Goal: Information Seeking & Learning: Learn about a topic

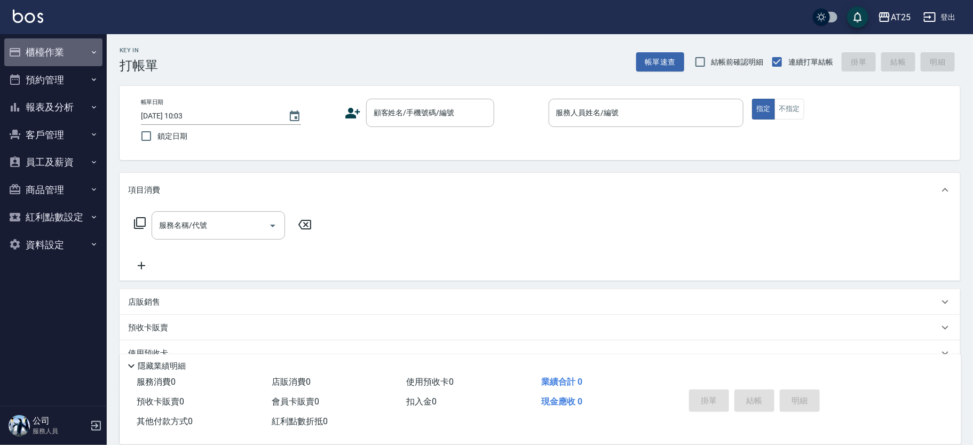
click at [57, 54] on button "櫃檯作業" at bounding box center [53, 52] width 98 height 28
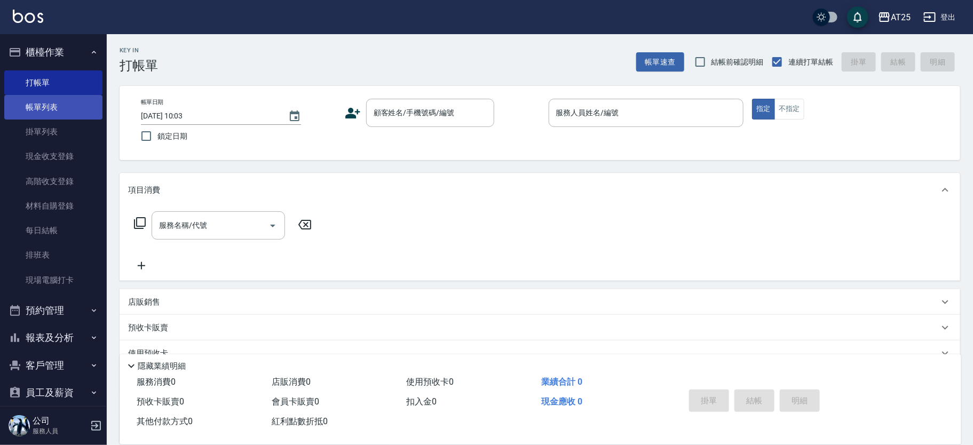
drag, startPoint x: 56, startPoint y: 107, endPoint x: 70, endPoint y: 103, distance: 15.4
click at [56, 107] on link "帳單列表" at bounding box center [53, 107] width 98 height 25
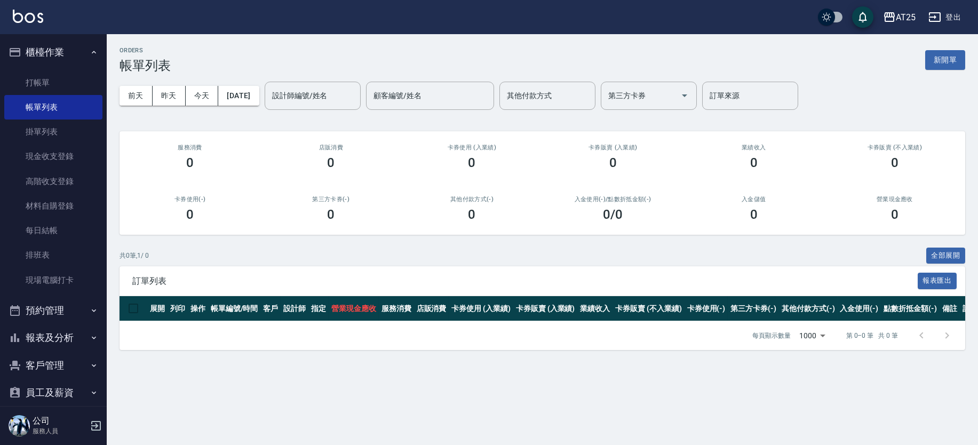
click at [66, 330] on button "報表及分析" at bounding box center [53, 338] width 98 height 28
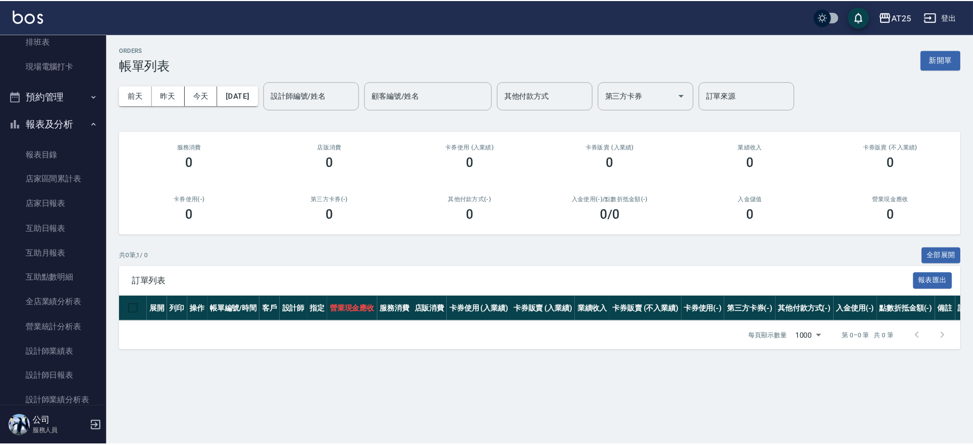
scroll to position [239, 0]
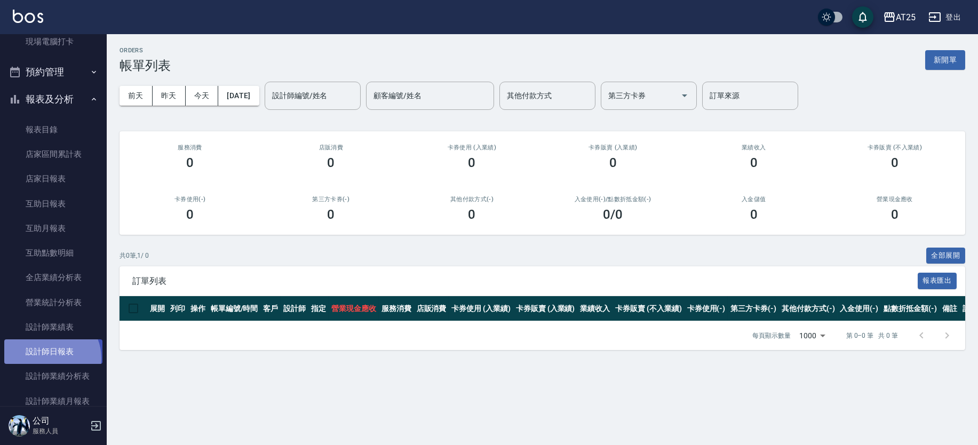
click at [50, 358] on link "設計師日報表" at bounding box center [53, 351] width 98 height 25
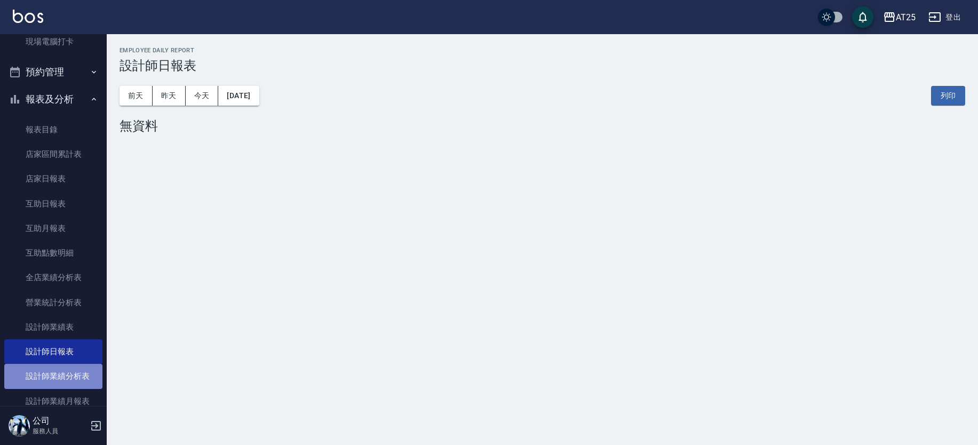
click at [58, 372] on link "設計師業績分析表" at bounding box center [53, 376] width 98 height 25
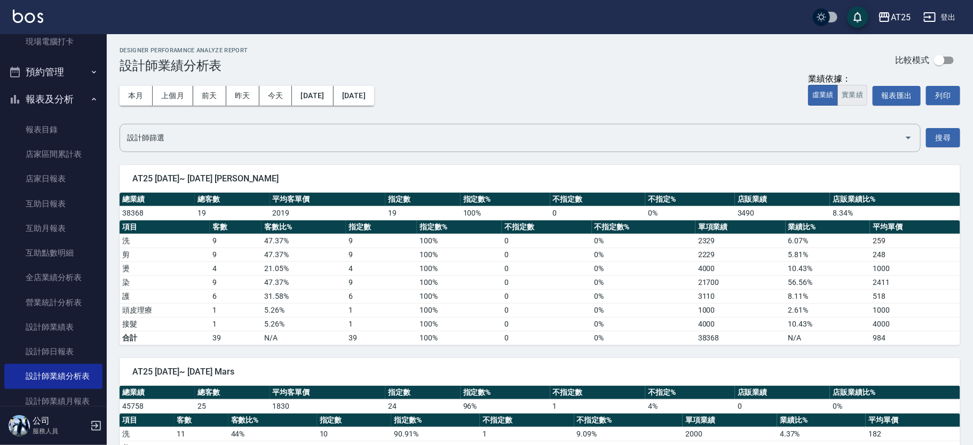
click at [855, 102] on button "實業績" at bounding box center [853, 95] width 30 height 21
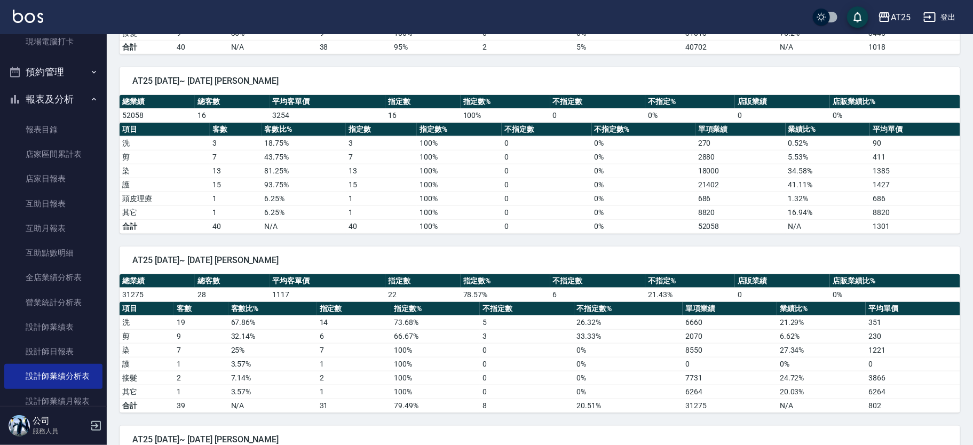
scroll to position [467, 0]
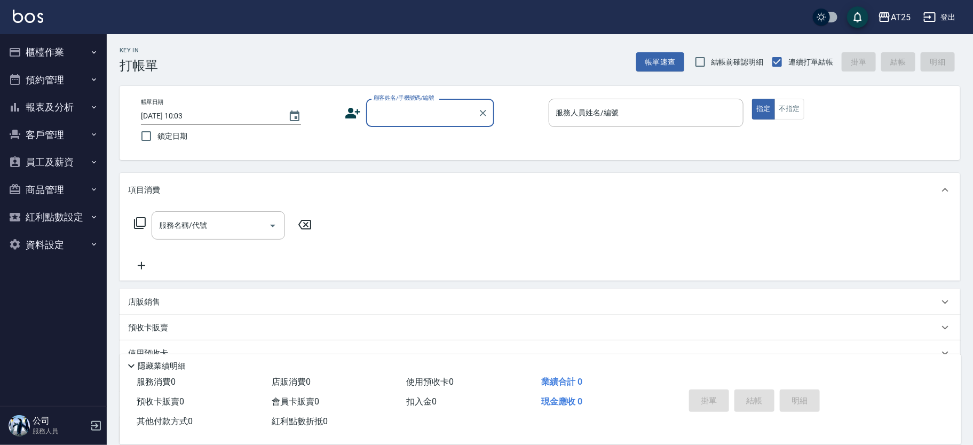
click at [65, 112] on button "報表及分析" at bounding box center [53, 107] width 98 height 28
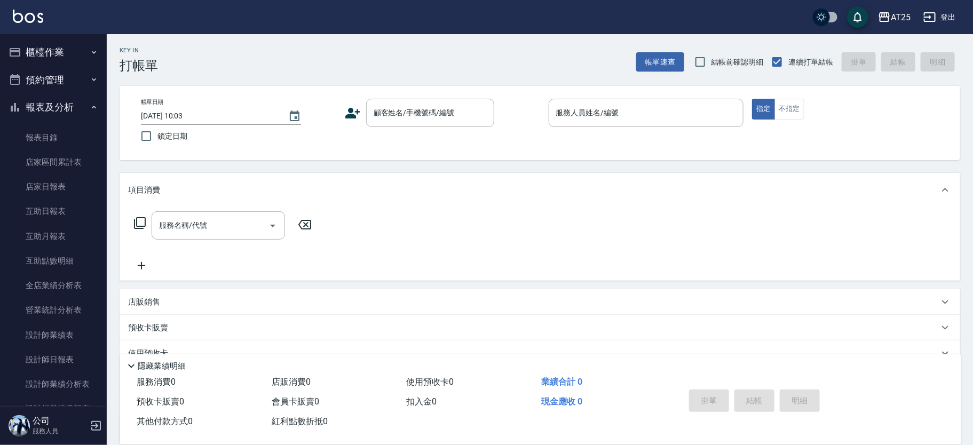
click at [74, 45] on button "櫃檯作業" at bounding box center [53, 52] width 98 height 28
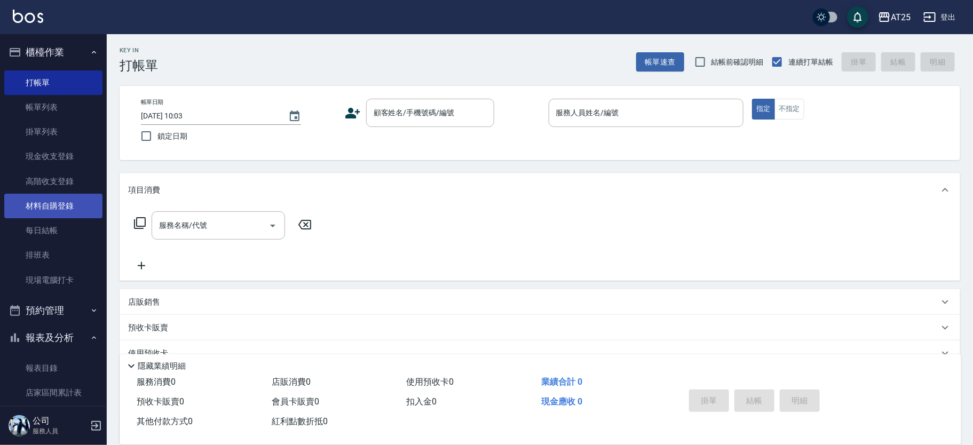
drag, startPoint x: 60, startPoint y: 207, endPoint x: 66, endPoint y: 198, distance: 11.5
click at [60, 208] on link "材料自購登錄" at bounding box center [53, 206] width 98 height 25
